Goal: Information Seeking & Learning: Learn about a topic

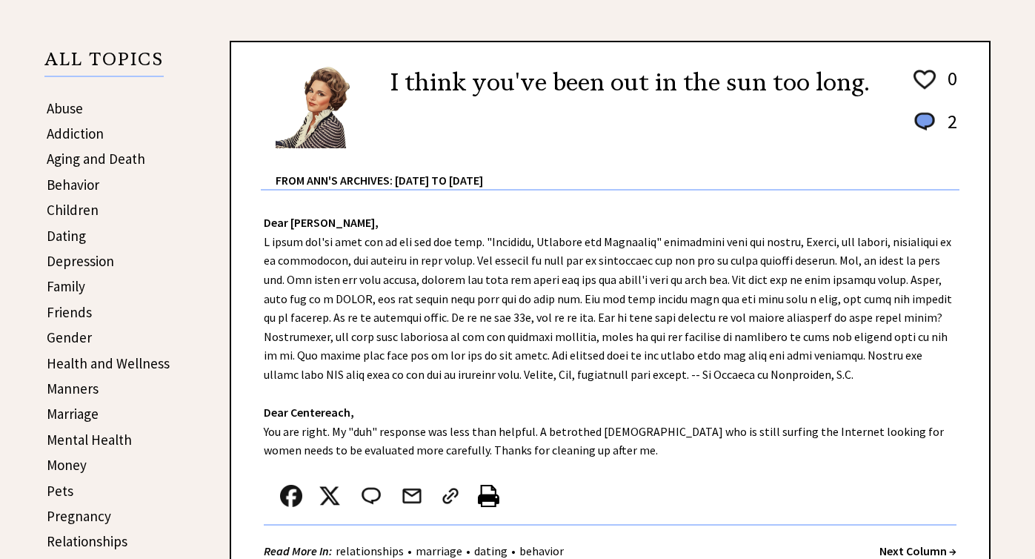
scroll to position [297, 0]
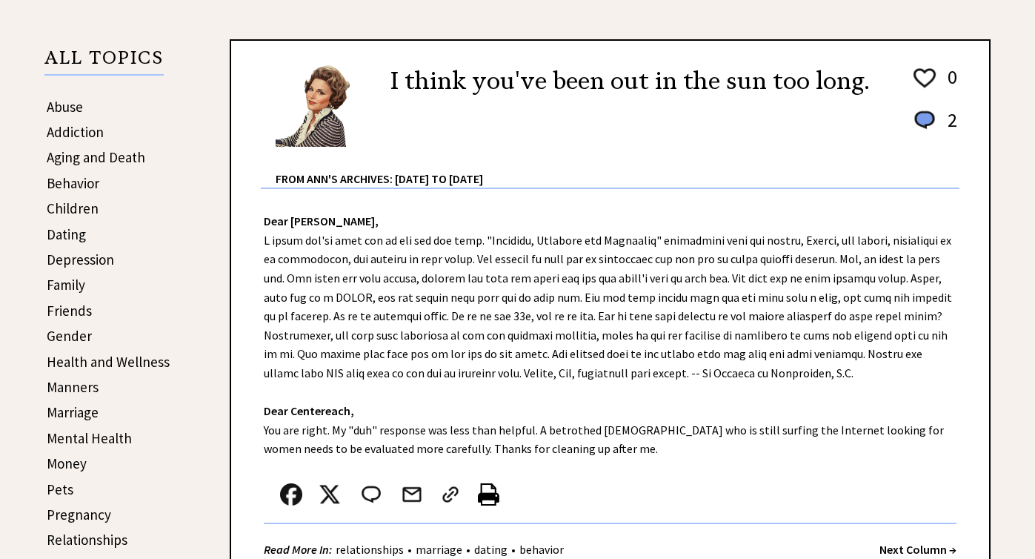
click at [450, 473] on table at bounding box center [390, 497] width 252 height 49
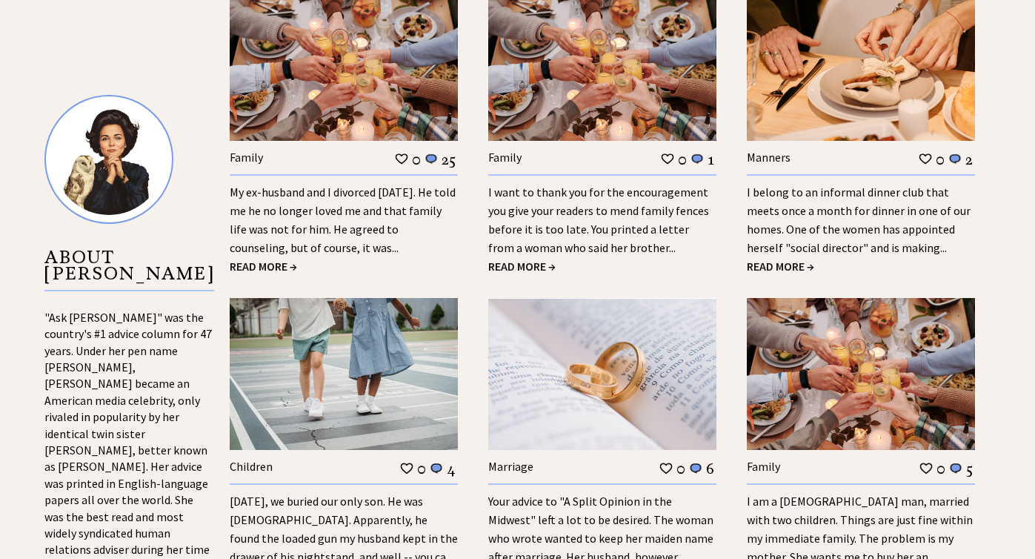
scroll to position [1513, 0]
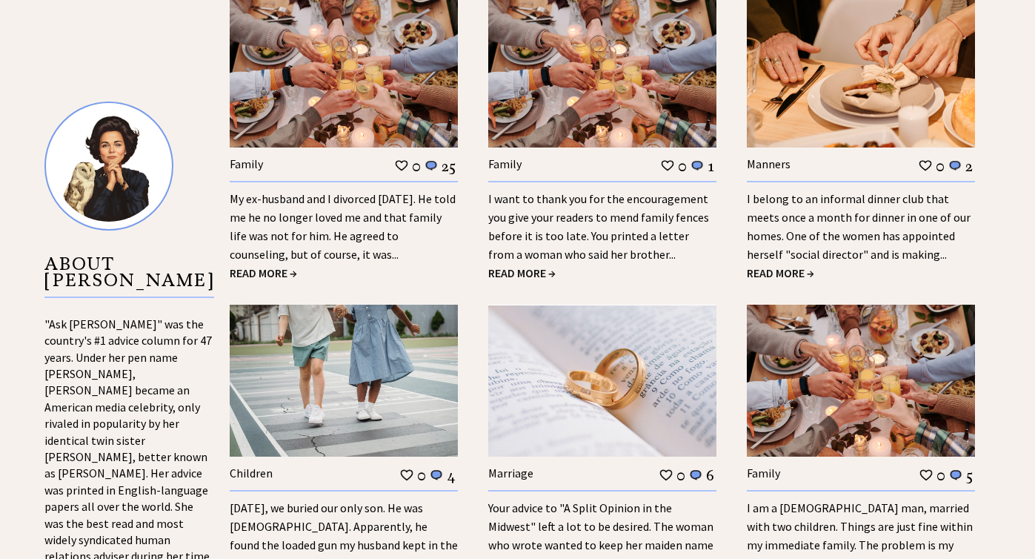
click at [776, 507] on div "I am a 42-year-old man, married with two children. Things are just fine within …" at bounding box center [861, 531] width 228 height 83
click at [775, 500] on link "I am a 42-year-old man, married with two children. Things are just fine within …" at bounding box center [860, 544] width 226 height 89
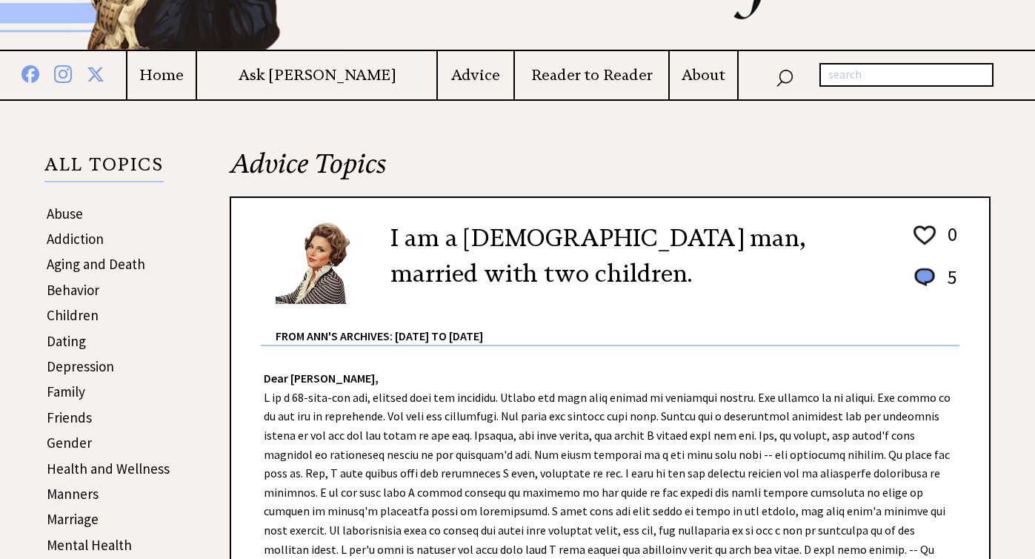
scroll to position [77, 0]
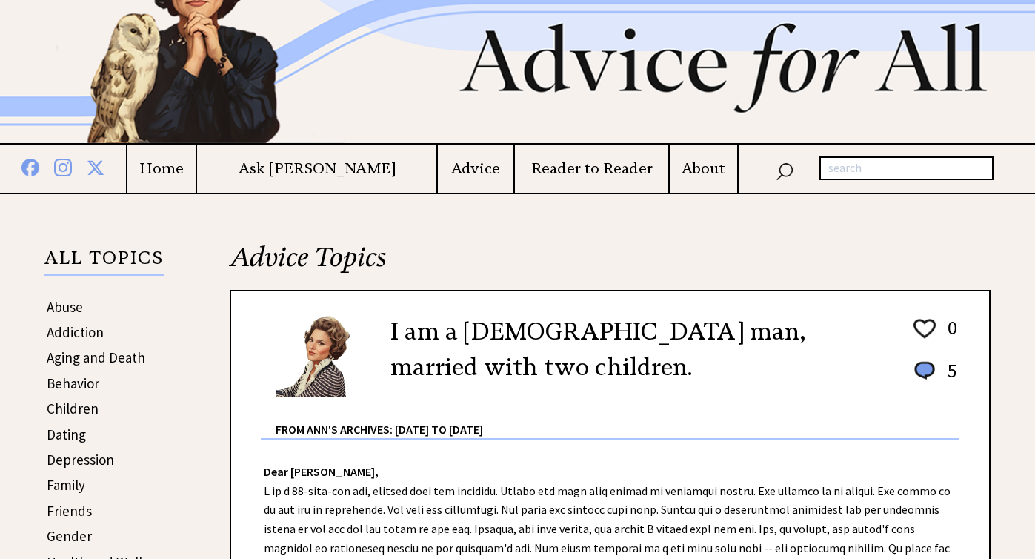
scroll to position [96, 0]
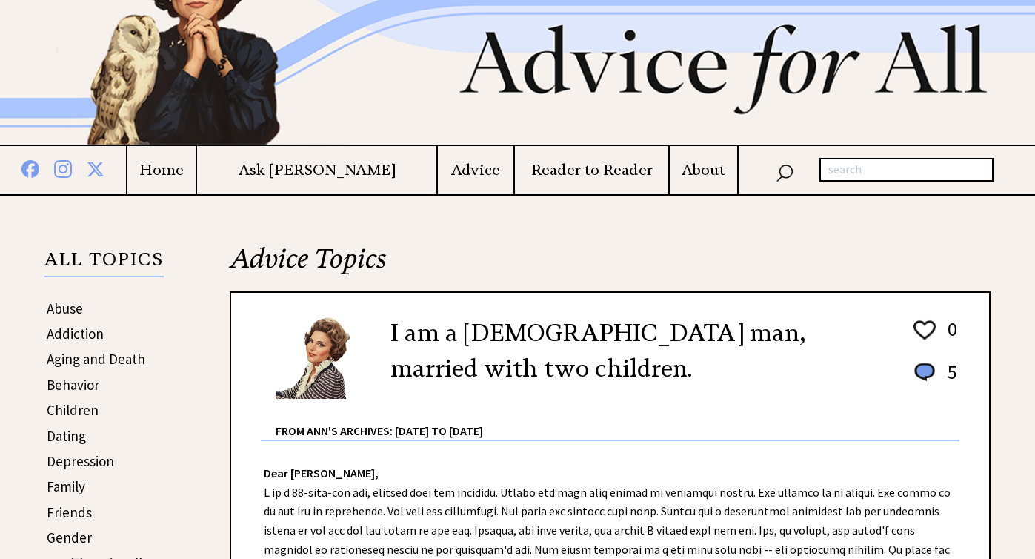
click at [437, 181] on td "Advice" at bounding box center [474, 170] width 76 height 48
click at [438, 173] on h4 "Advice" at bounding box center [475, 170] width 75 height 19
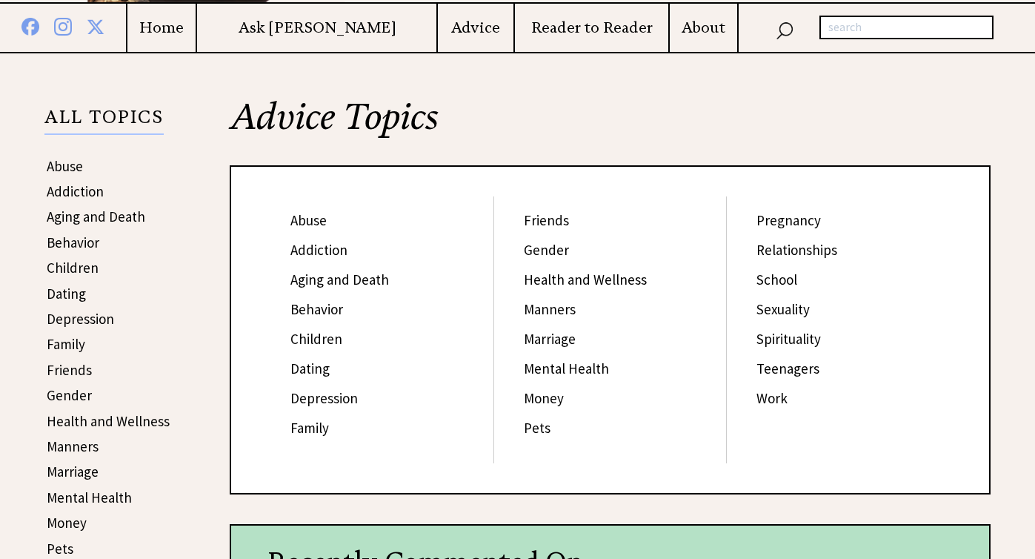
scroll to position [239, 0]
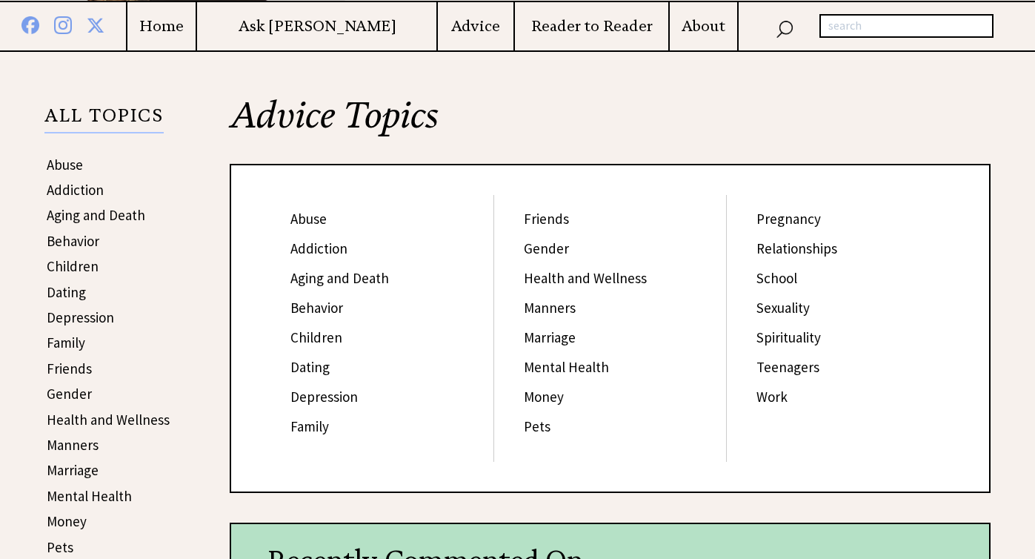
click at [767, 305] on link "Sexuality" at bounding box center [782, 308] width 53 height 18
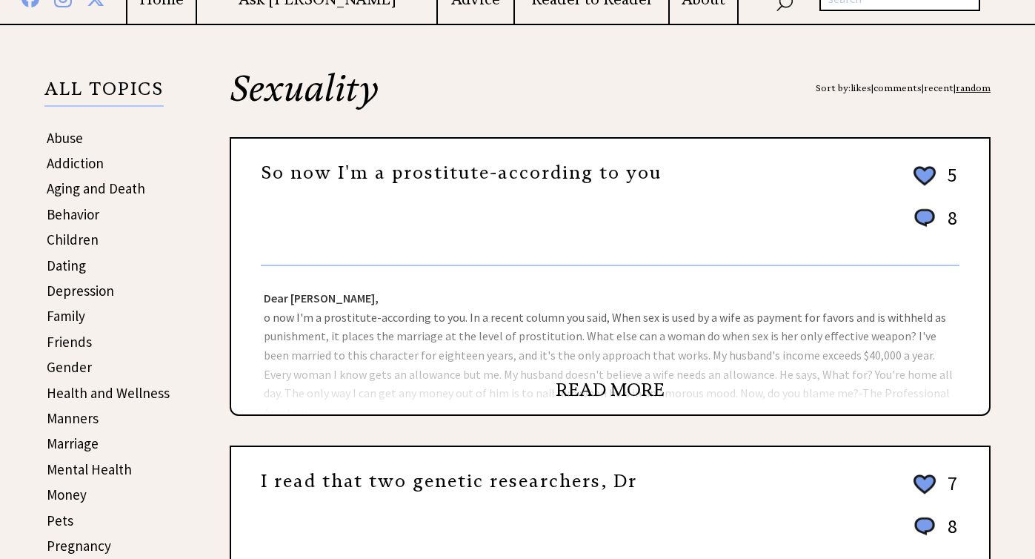
scroll to position [268, 0]
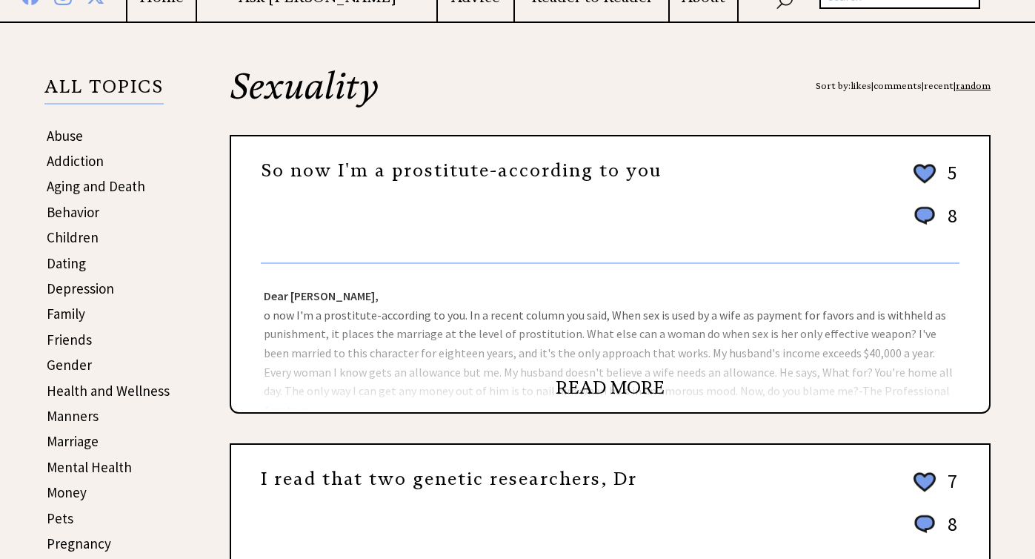
click at [604, 386] on link "READ MORE" at bounding box center [610, 387] width 109 height 22
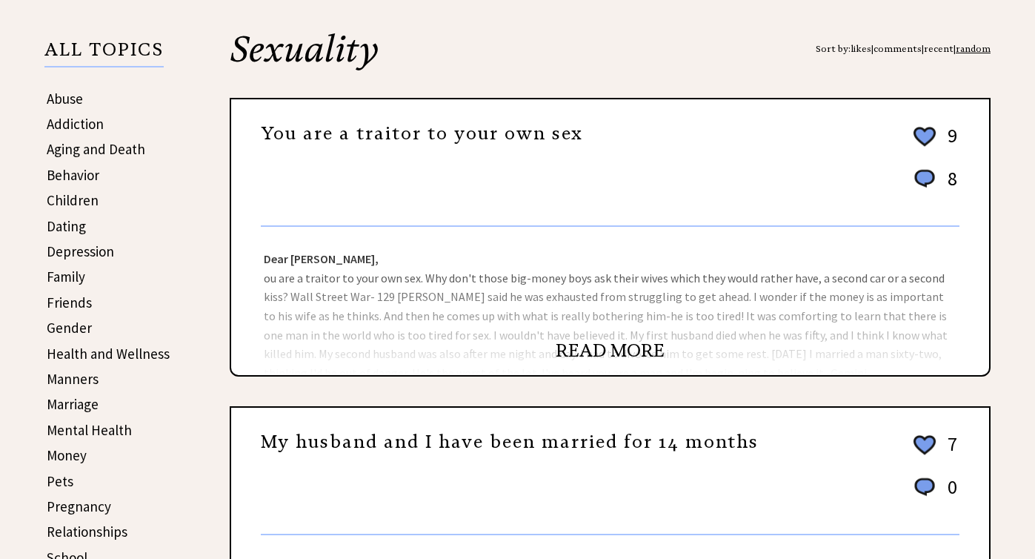
scroll to position [328, 0]
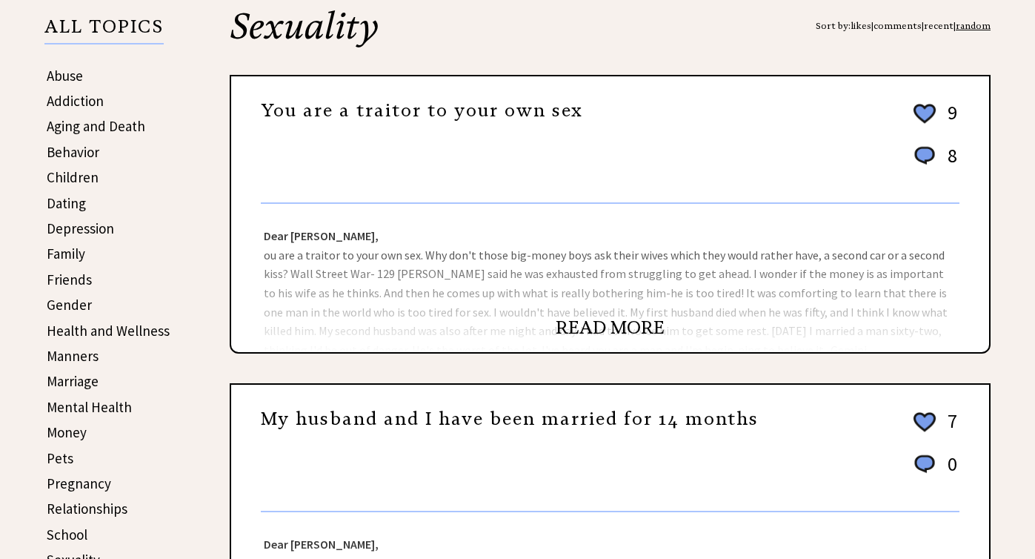
click at [610, 327] on link "READ MORE" at bounding box center [610, 327] width 109 height 22
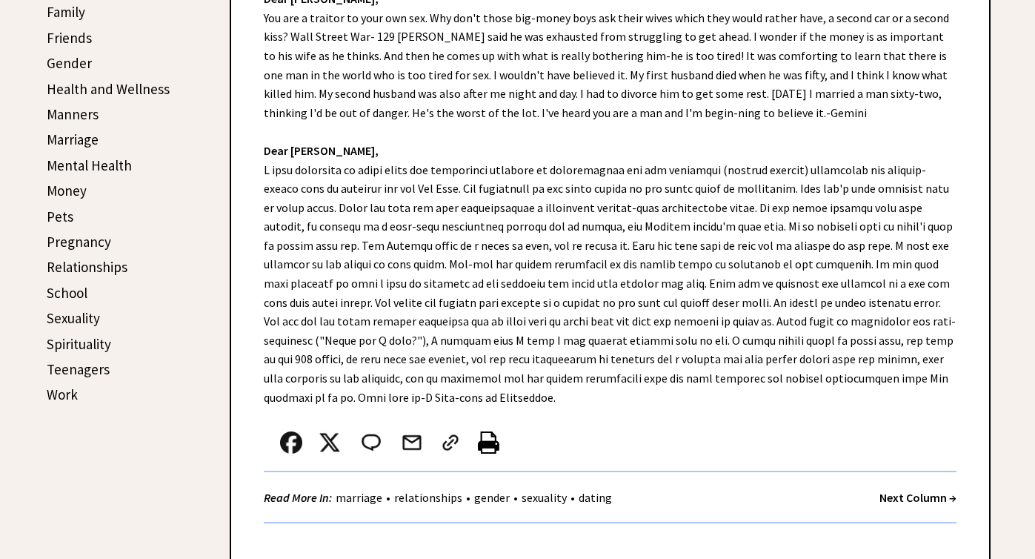
scroll to position [588, 0]
